Goal: Navigation & Orientation: Understand site structure

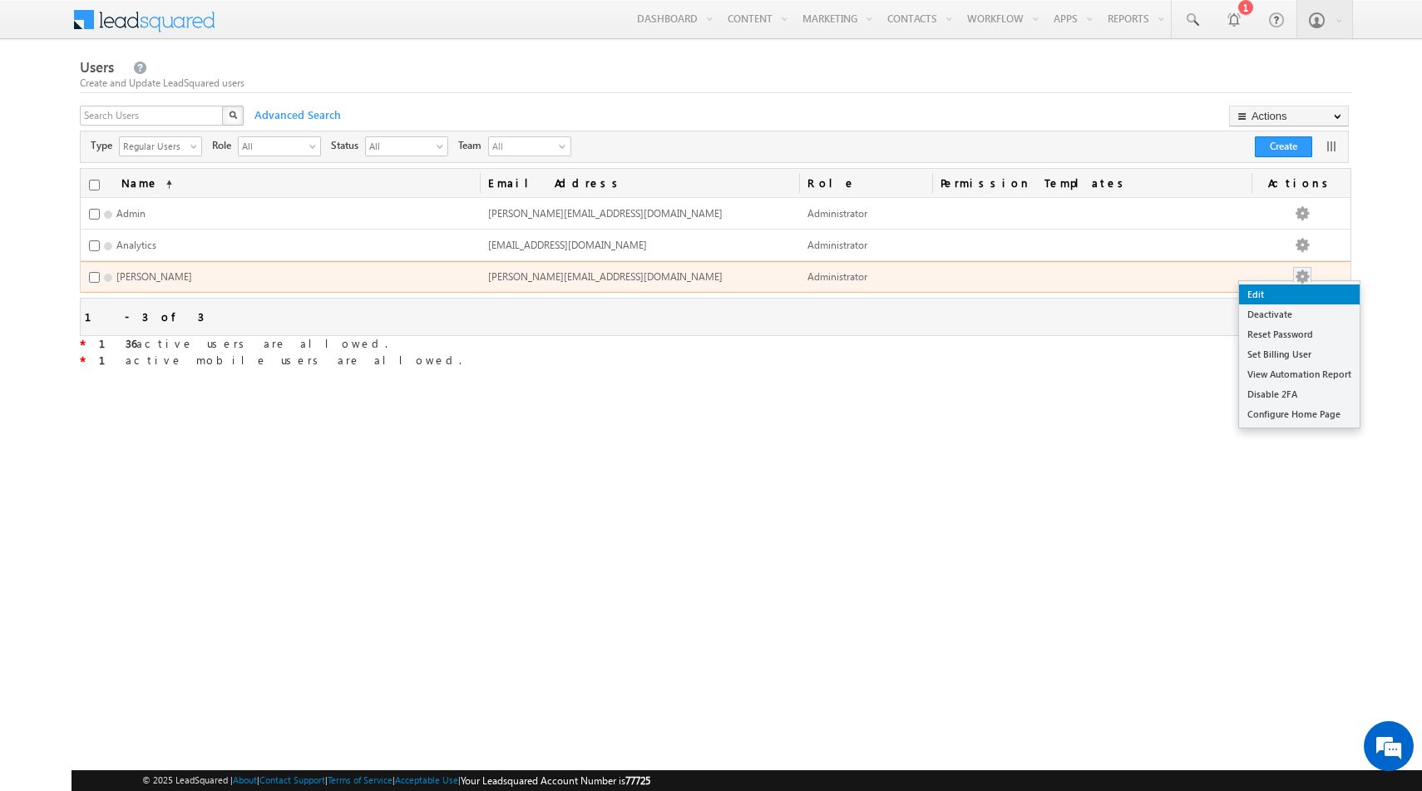
click at [1281, 297] on link "Edit" at bounding box center [1299, 294] width 121 height 20
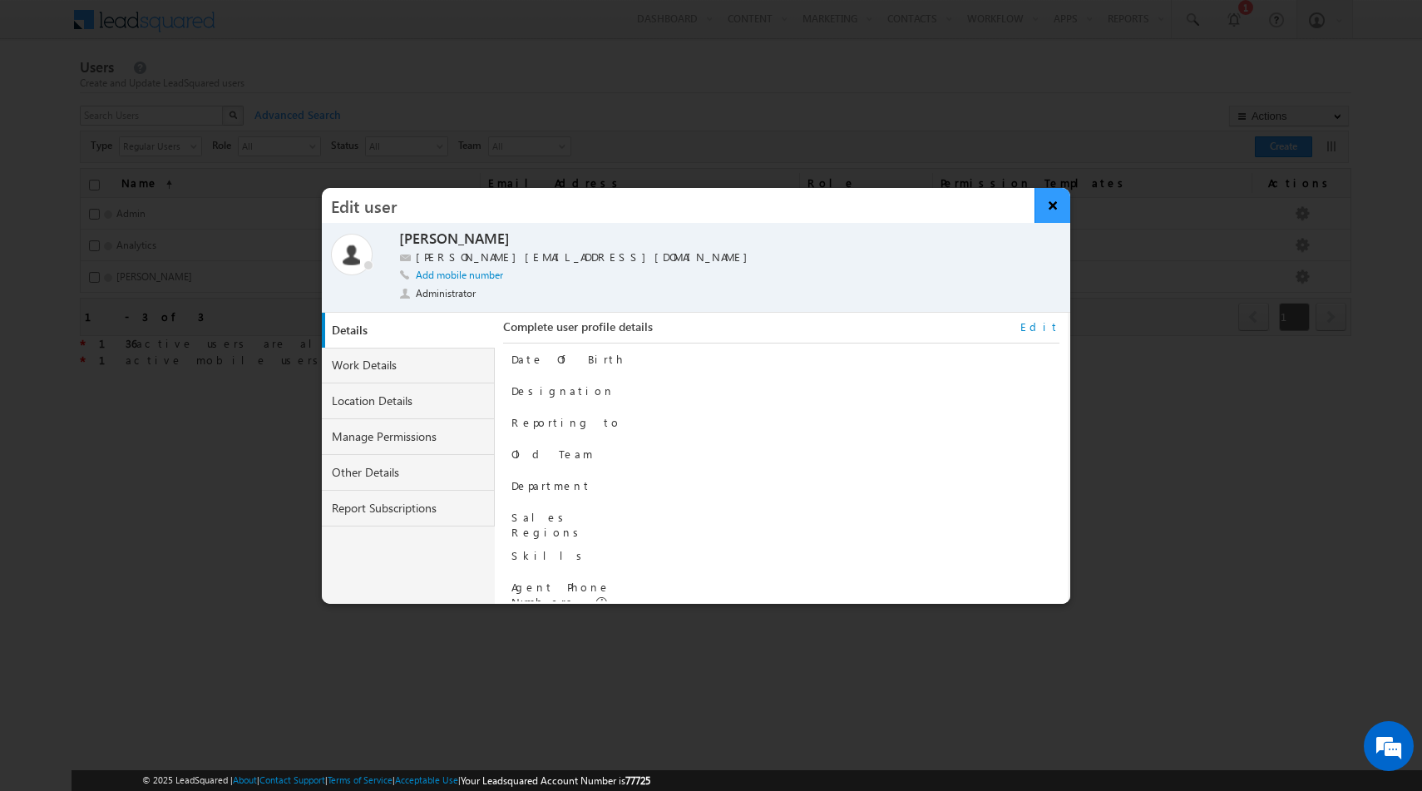
click at [1058, 204] on button "×" at bounding box center [1053, 205] width 36 height 35
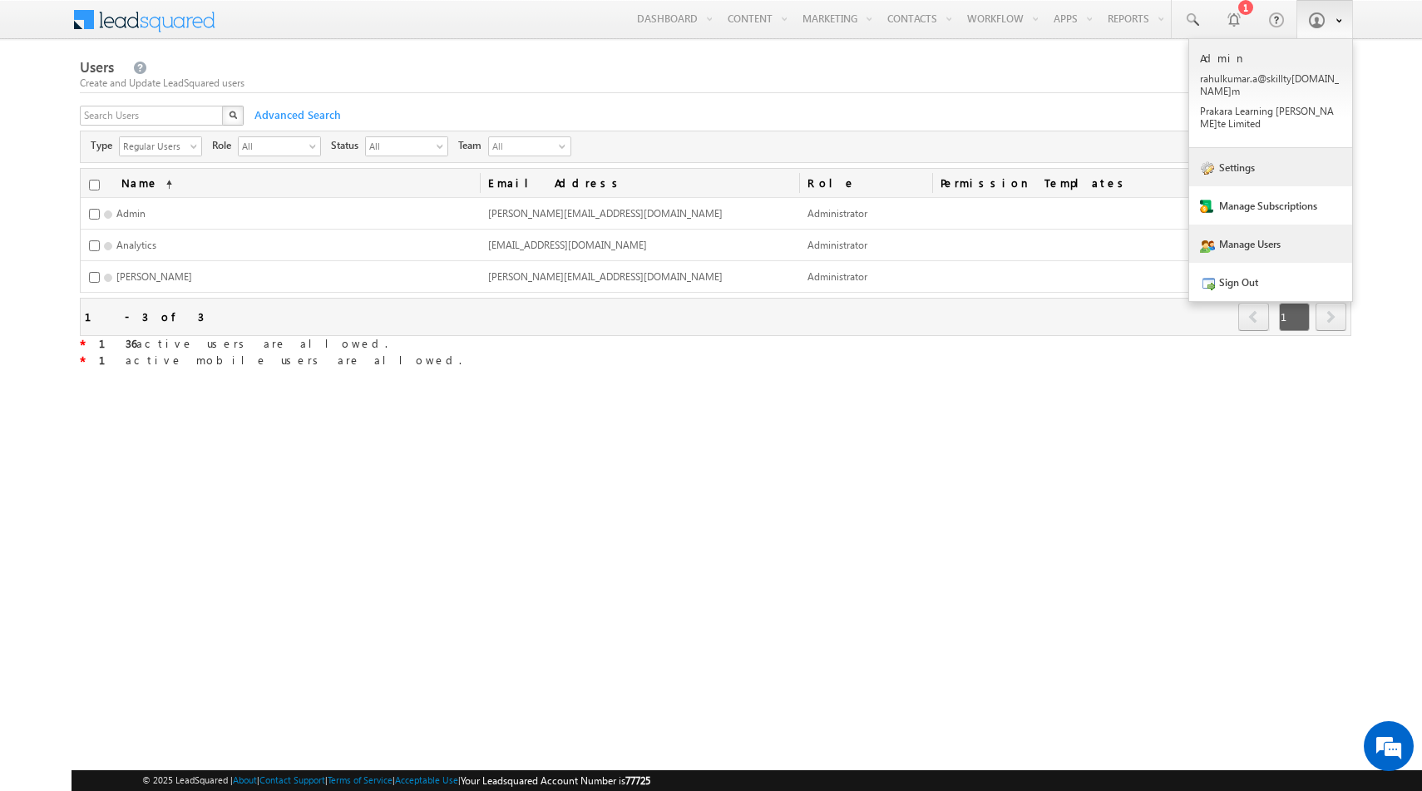
click at [1244, 148] on link "Settings" at bounding box center [1271, 167] width 163 height 38
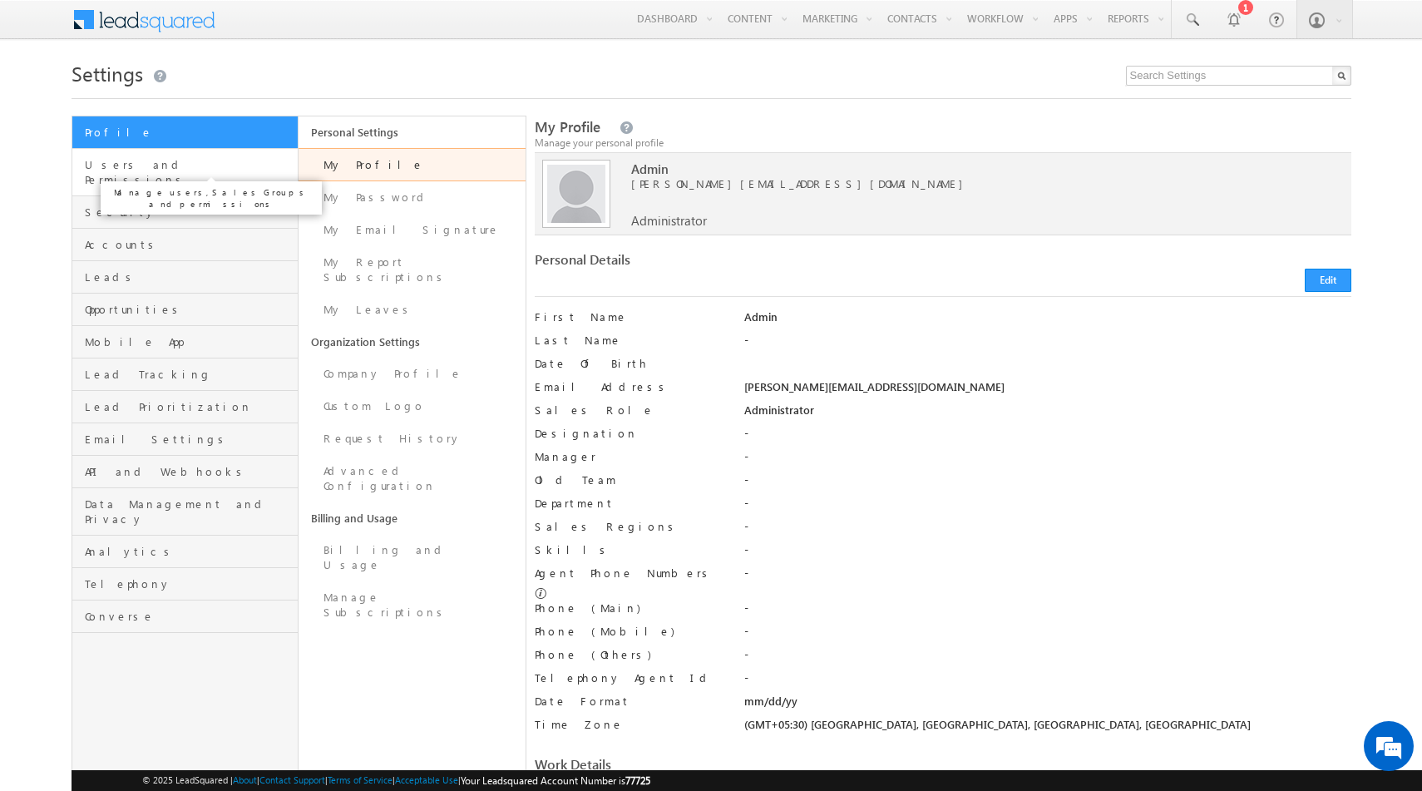
click at [141, 159] on span "Users and Permissions" at bounding box center [190, 172] width 210 height 30
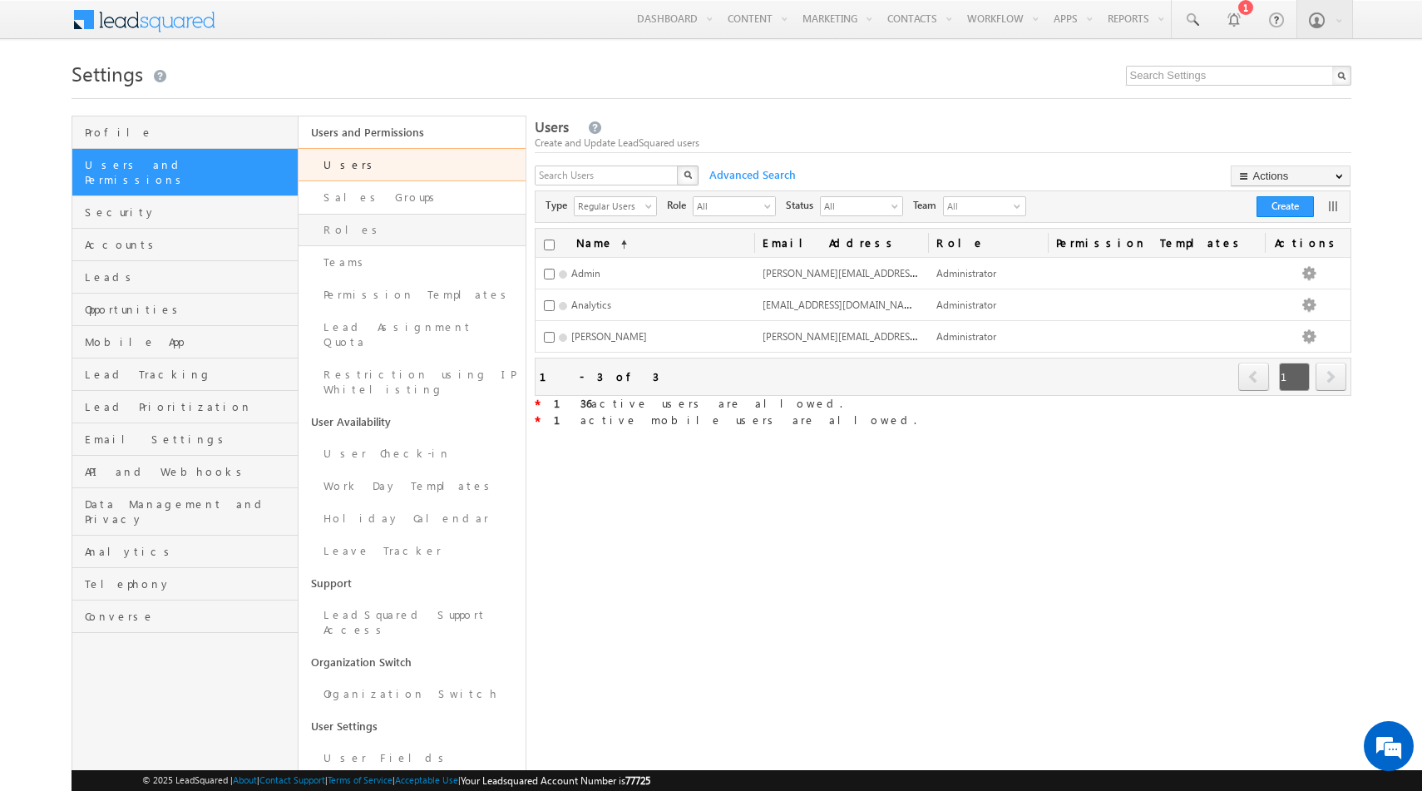
click at [393, 224] on link "Roles" at bounding box center [412, 230] width 227 height 32
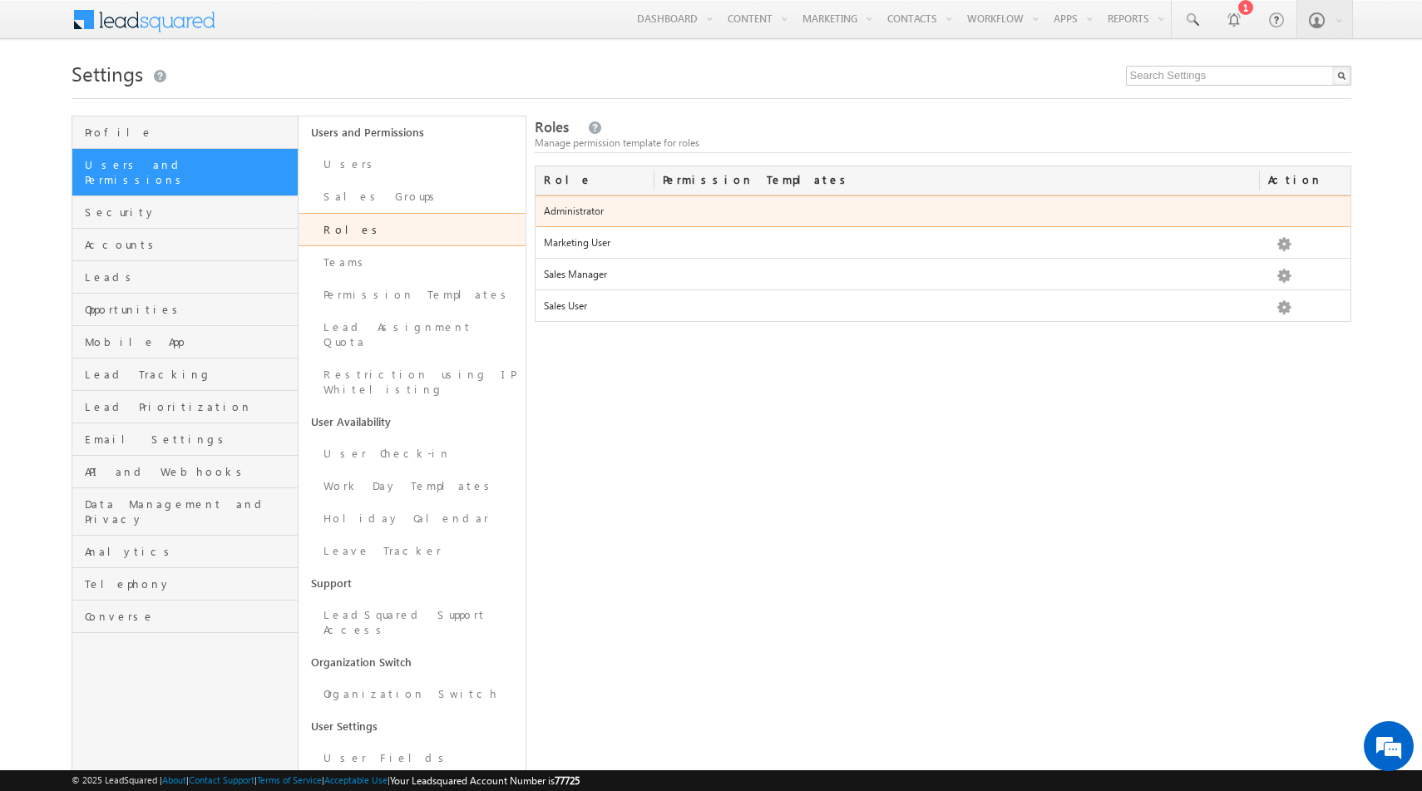
click at [1284, 218] on div at bounding box center [1284, 214] width 49 height 23
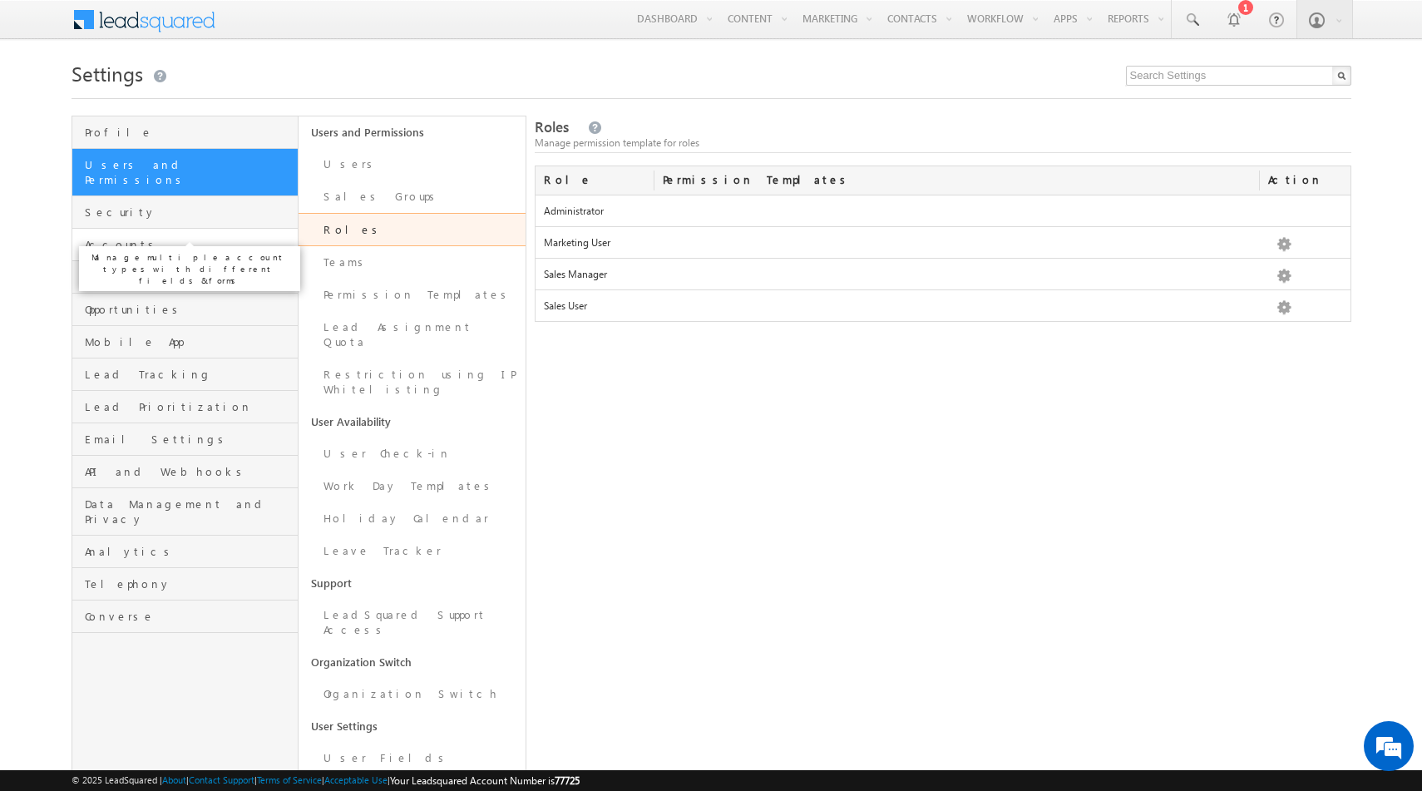
click at [131, 237] on span "Accounts" at bounding box center [190, 244] width 210 height 15
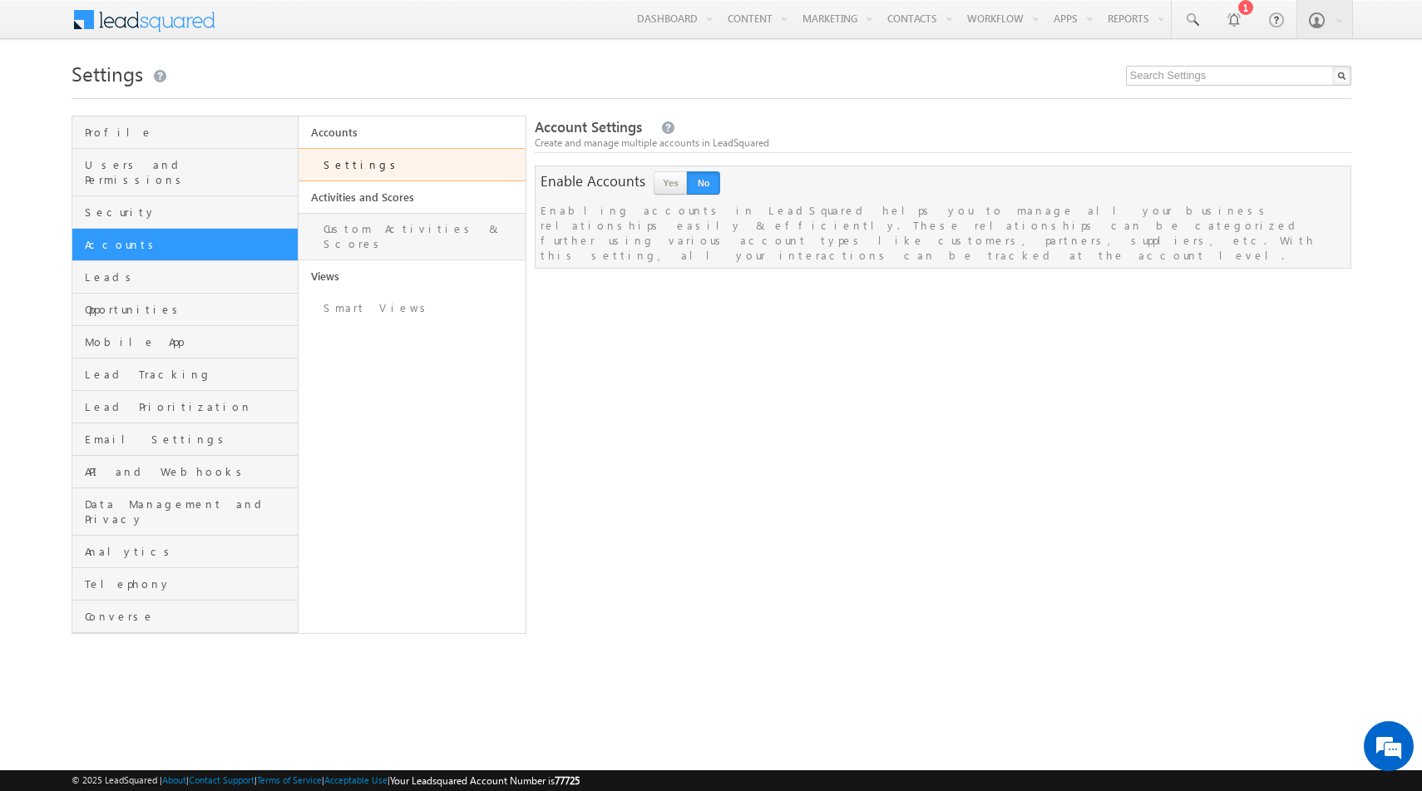
click at [398, 233] on link "Custom Activities & Scores" at bounding box center [412, 236] width 227 height 47
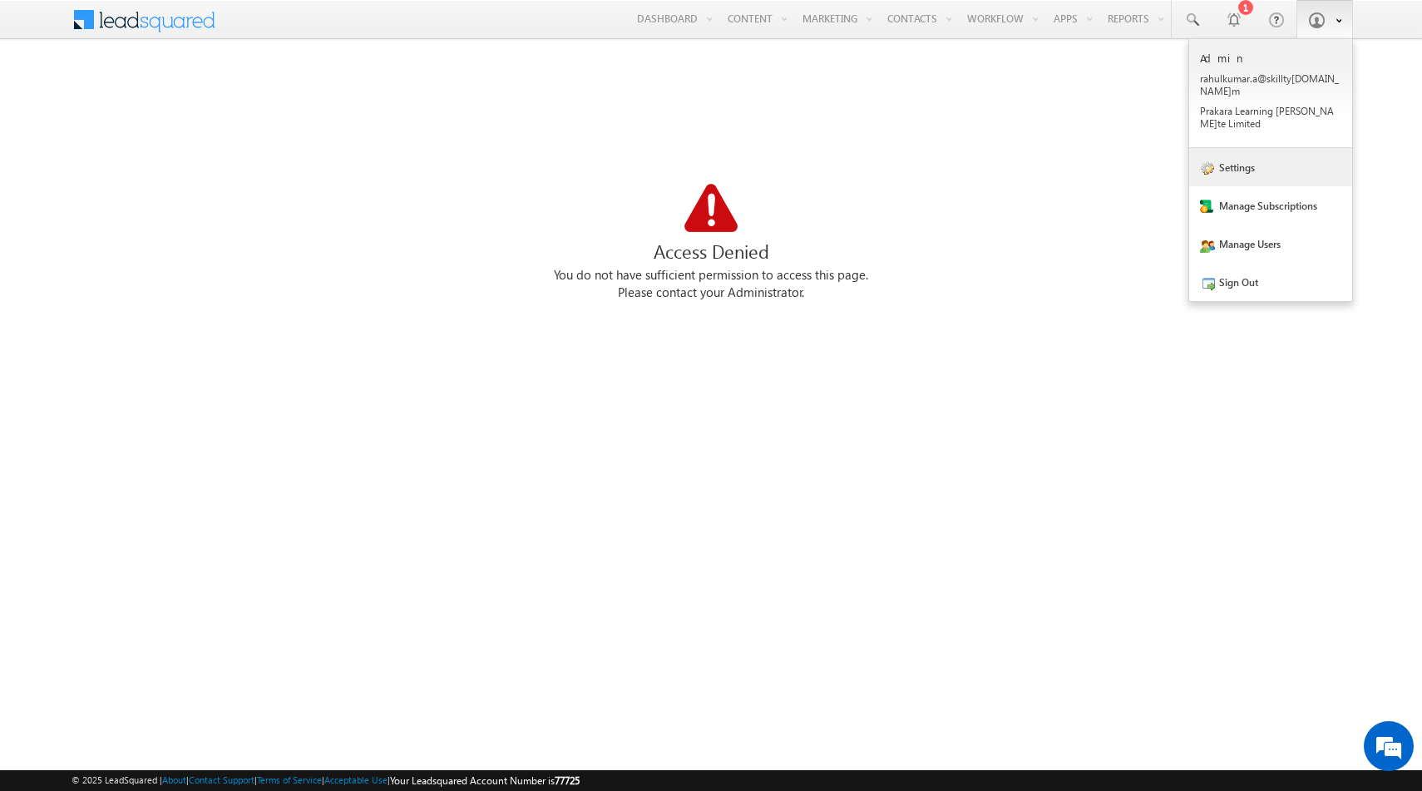
click at [1250, 148] on link "Settings" at bounding box center [1271, 167] width 163 height 38
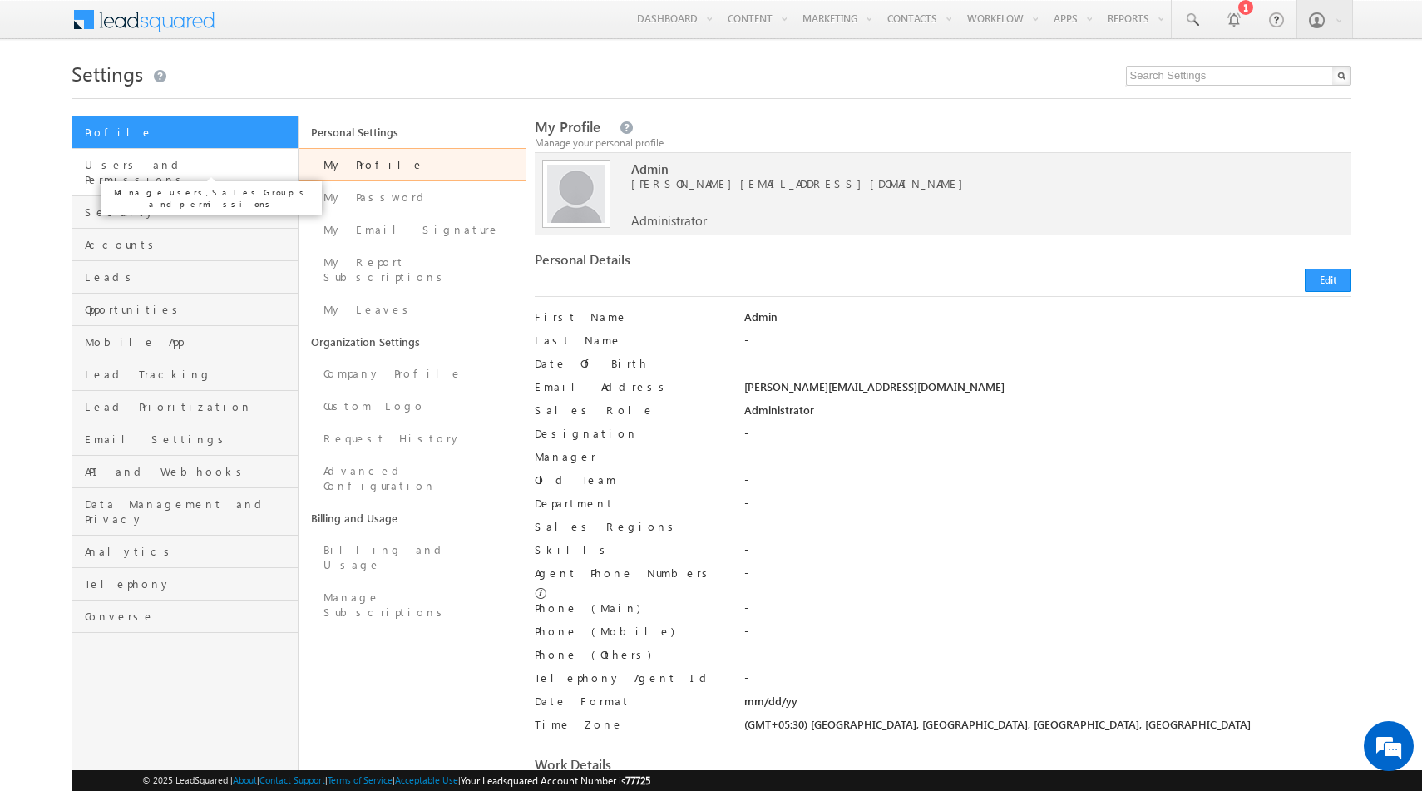
click at [186, 169] on span "Users and Permissions" at bounding box center [190, 172] width 210 height 30
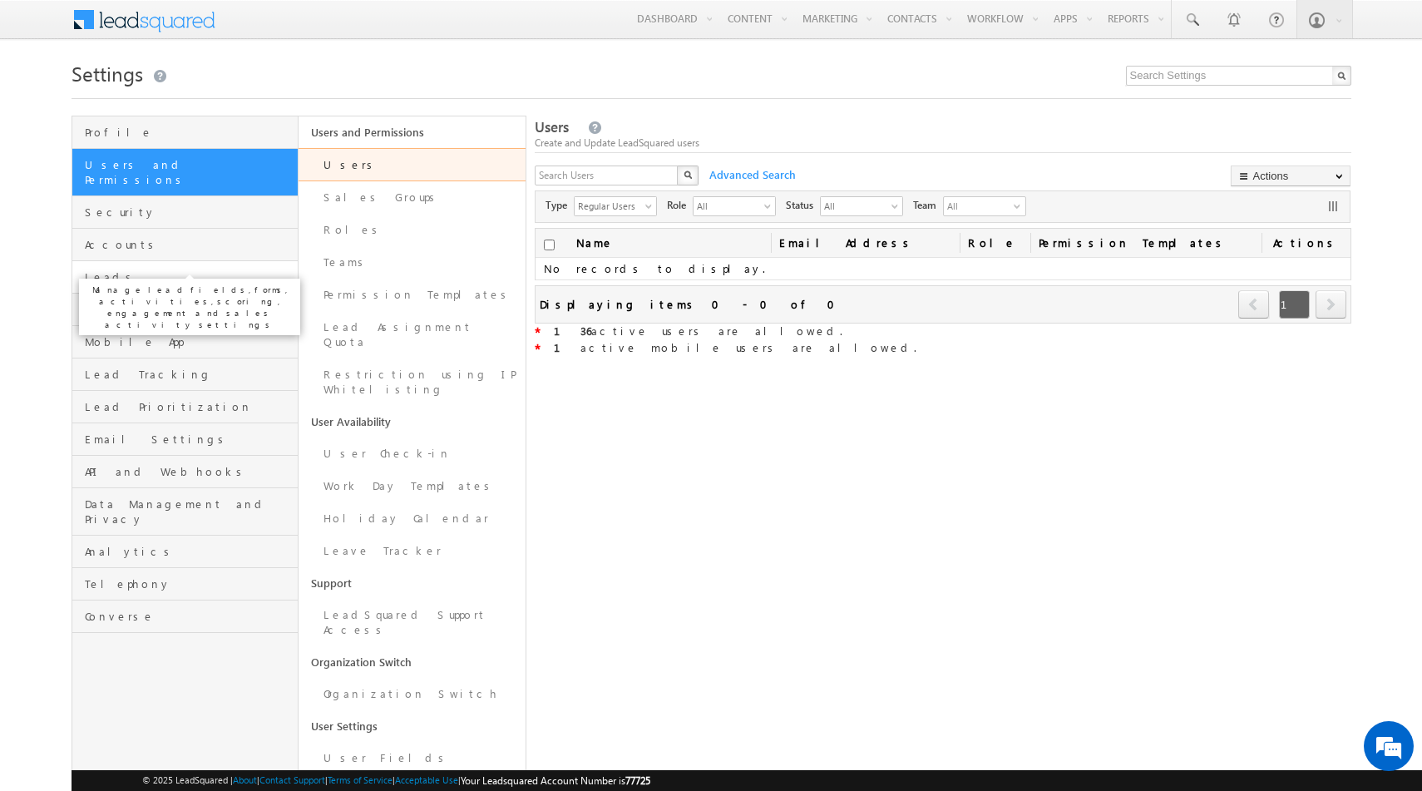
click at [136, 270] on span "Leads" at bounding box center [190, 277] width 210 height 15
